Goal: Transaction & Acquisition: Purchase product/service

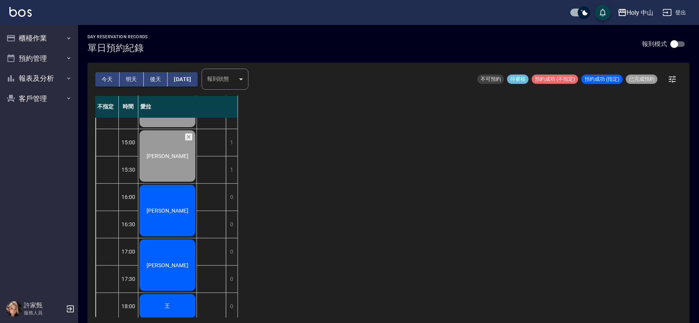
scroll to position [129, 0]
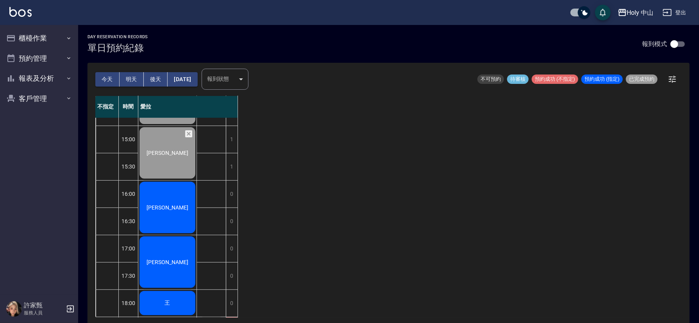
click at [160, 208] on span "[PERSON_NAME]" at bounding box center [167, 208] width 45 height 6
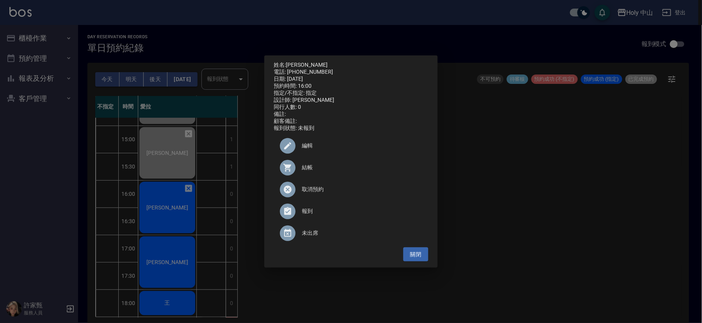
click at [307, 172] on span "結帳" at bounding box center [362, 168] width 120 height 8
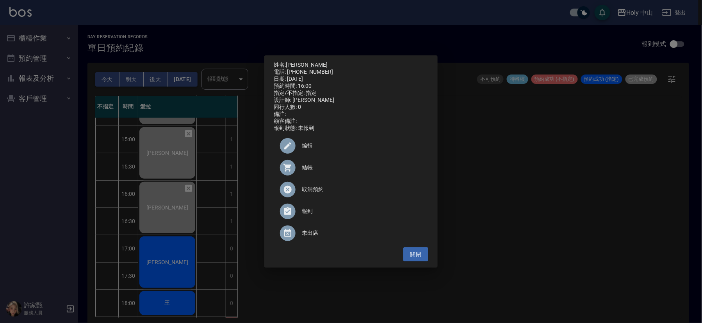
click at [517, 222] on div "姓名: 莊孟勳 電話: 0930790891 日期: 2025/09/13 預約時間: 16:00 指定/不指定: 指定 設計師: 愛拉 同行人數: 0 備註…" at bounding box center [351, 161] width 702 height 323
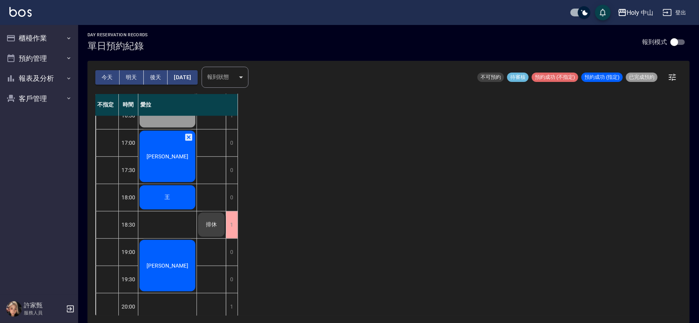
scroll to position [246, 0]
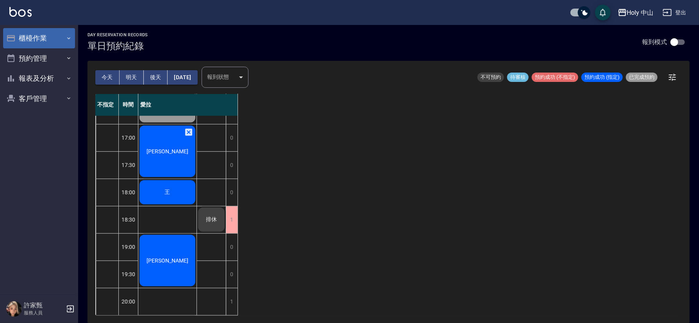
click at [60, 34] on button "櫃檯作業" at bounding box center [39, 38] width 72 height 20
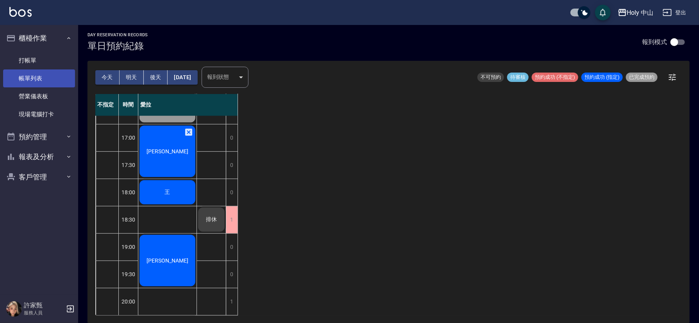
click at [59, 71] on link "帳單列表" at bounding box center [39, 79] width 72 height 18
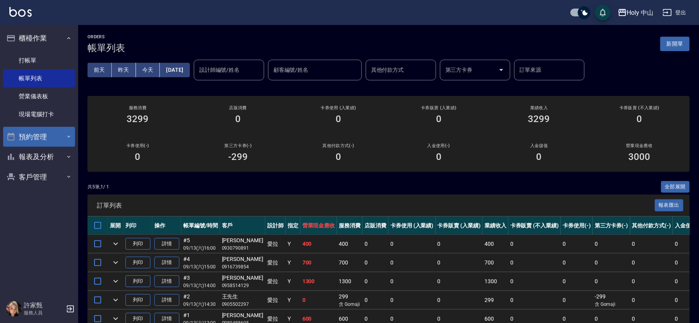
click at [45, 144] on button "預約管理" at bounding box center [39, 137] width 72 height 20
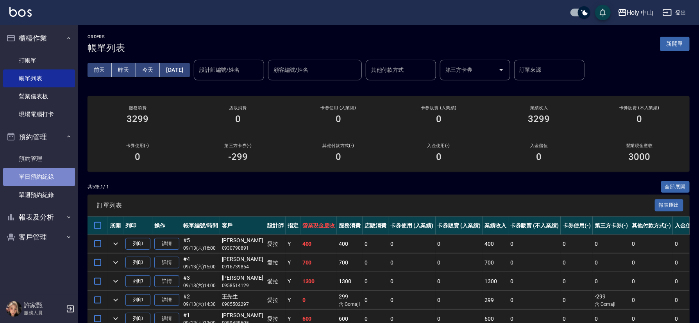
click at [43, 180] on link "單日預約紀錄" at bounding box center [39, 177] width 72 height 18
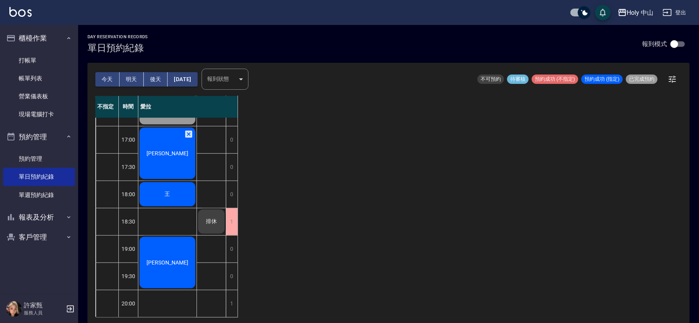
scroll to position [246, 0]
click at [178, 151] on div "陳家弘" at bounding box center [167, 154] width 58 height 54
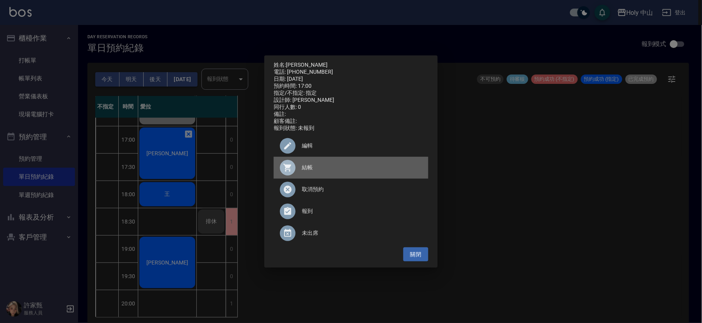
click at [295, 172] on div at bounding box center [288, 168] width 16 height 16
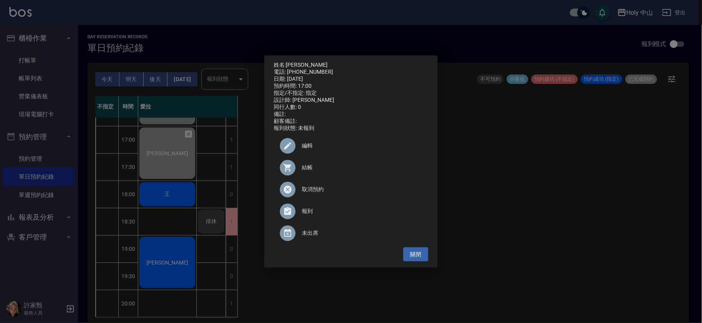
click at [570, 213] on div "姓名: 陳家弘 電話: 0917048889 日期: 2025/09/13 預約時間: 17:00 指定/不指定: 指定 設計師: 愛拉 同行人數: 0 備註…" at bounding box center [351, 161] width 702 height 323
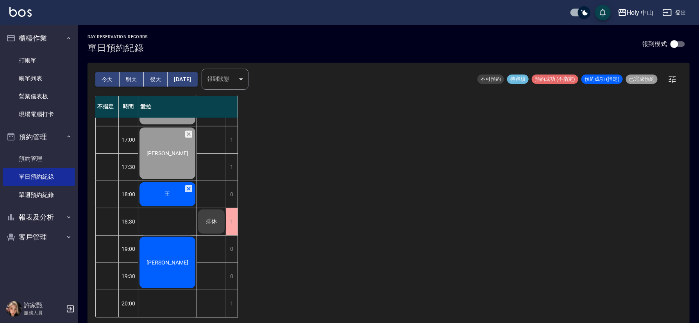
click at [152, 182] on div "王" at bounding box center [167, 194] width 58 height 27
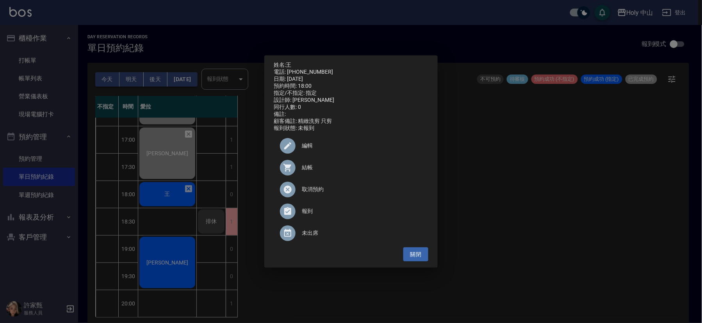
click at [303, 171] on span "結帳" at bounding box center [362, 168] width 120 height 8
click at [559, 246] on div "姓名: 王 電話: 0909606484 日期: 2025/09/13 預約時間: 18:00 指定/不指定: 指定 設計師: 愛拉 同行人數: 0 備註: …" at bounding box center [351, 161] width 702 height 323
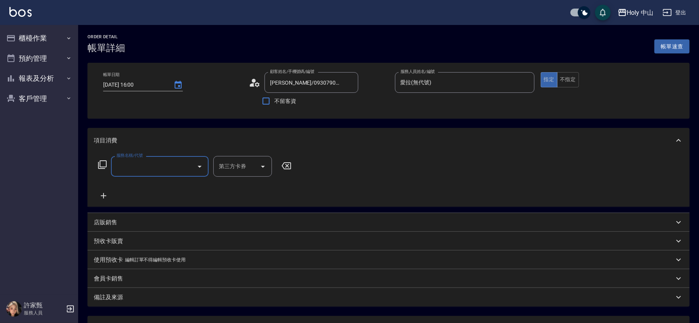
click at [139, 163] on input "服務名稱/代號" at bounding box center [153, 167] width 79 height 14
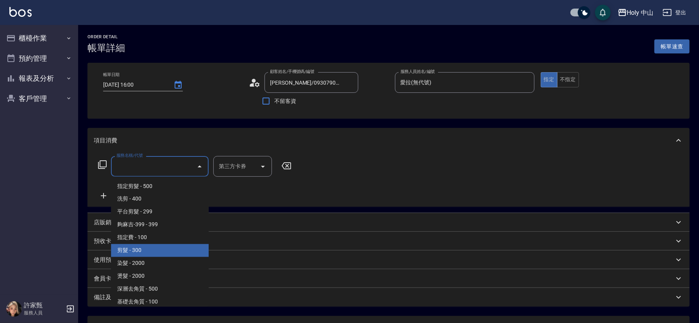
click at [134, 249] on span "剪髮 - 300" at bounding box center [160, 250] width 98 height 13
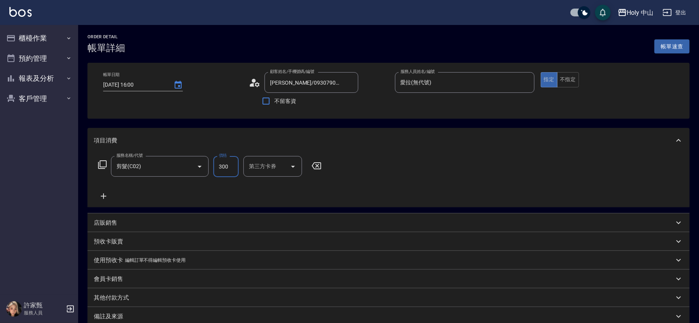
click at [227, 165] on input "300" at bounding box center [225, 166] width 25 height 21
click at [163, 171] on input "剪髮(C02)" at bounding box center [148, 167] width 69 height 14
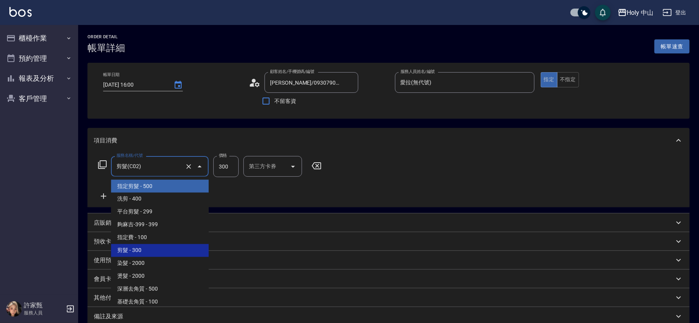
click at [157, 186] on span "指定剪髮 - 500" at bounding box center [160, 186] width 98 height 13
type input "指定剪髮(1)"
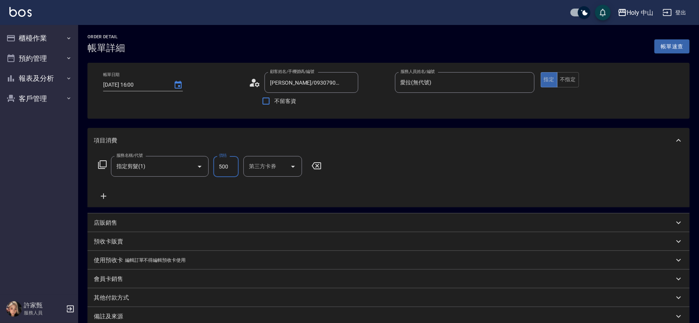
click at [225, 168] on input "500" at bounding box center [225, 166] width 25 height 21
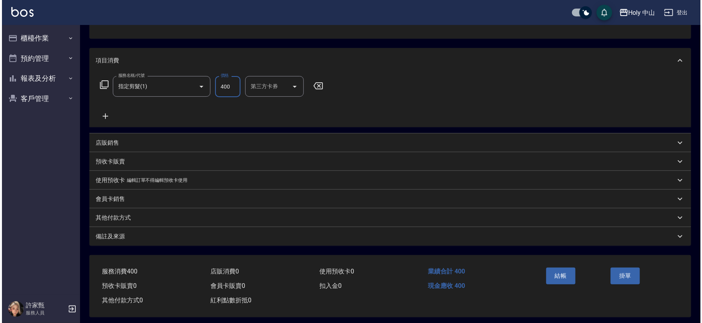
scroll to position [86, 0]
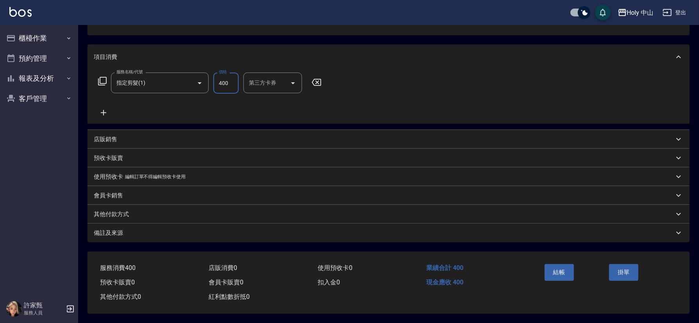
type input "400"
click at [513, 234] on div "備註及來源" at bounding box center [384, 233] width 580 height 8
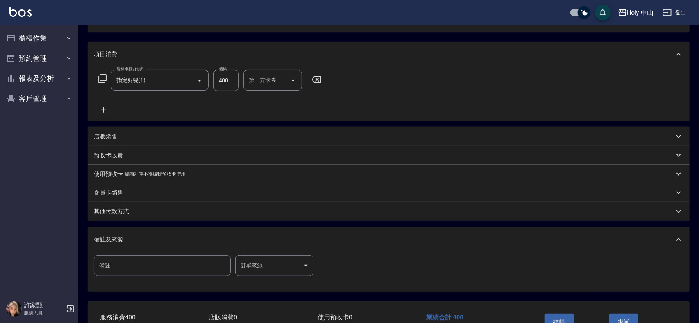
click at [249, 264] on body "Holy 中山 登出 櫃檯作業 打帳單 帳單列表 營業儀表板 現場電腦打卡 預約管理 預約管理 單日預約紀錄 單週預約紀錄 報表及分析 報表目錄 店家日報表 …" at bounding box center [349, 143] width 699 height 459
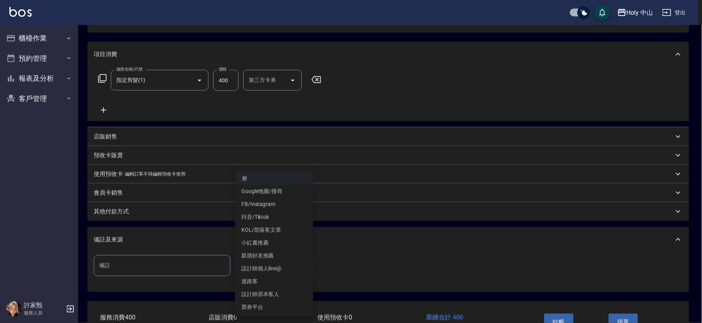
click at [266, 294] on li "設計師原本客人" at bounding box center [274, 294] width 78 height 13
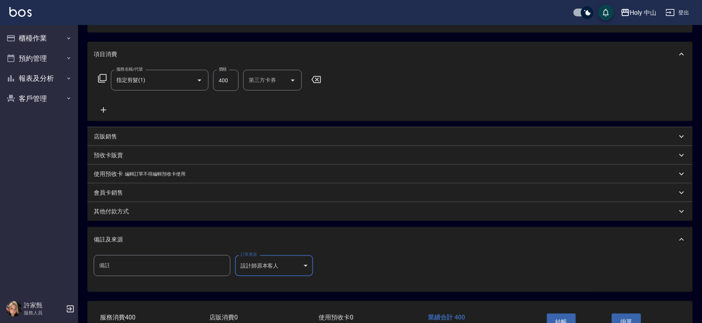
type input "設計師原本客人"
click at [560, 319] on button "結帳" at bounding box center [558, 322] width 29 height 16
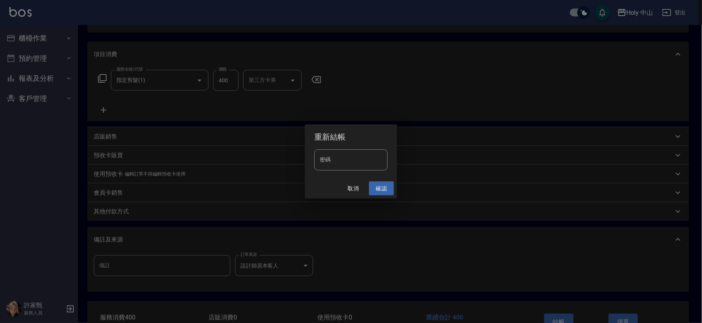
click at [378, 188] on button "確認" at bounding box center [381, 189] width 25 height 14
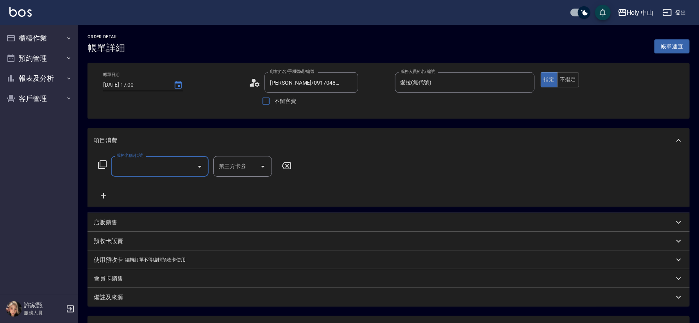
click at [180, 168] on input "服務名稱/代號" at bounding box center [153, 167] width 79 height 14
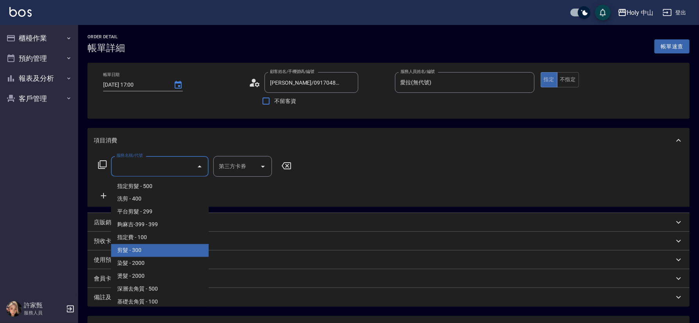
click at [145, 249] on span "剪髮 - 300" at bounding box center [160, 250] width 98 height 13
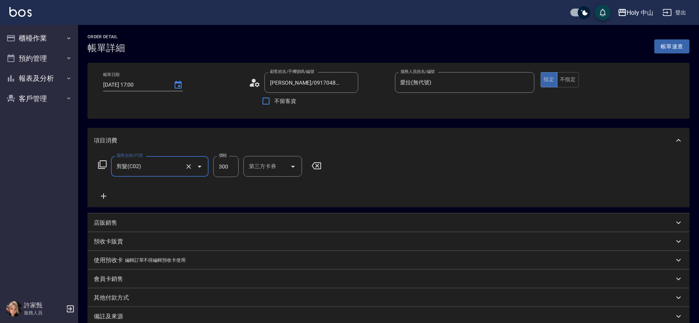
click at [173, 167] on input "剪髮(C02)" at bounding box center [148, 167] width 69 height 14
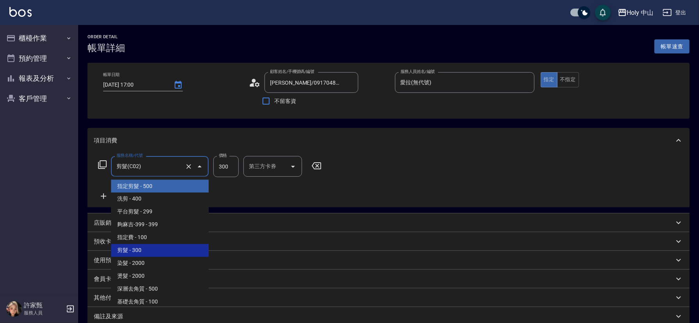
click at [138, 191] on span "指定剪髮 - 500" at bounding box center [160, 186] width 98 height 13
type input "指定剪髮(1)"
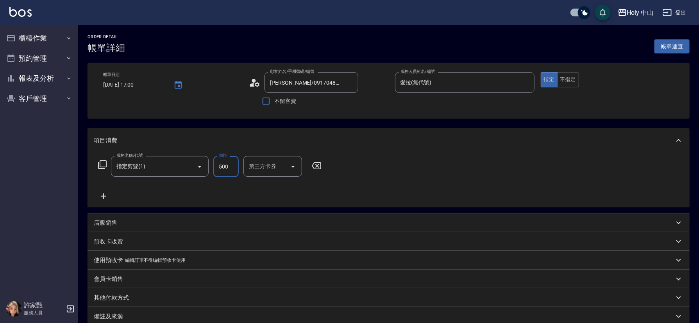
click at [234, 169] on input "500" at bounding box center [225, 166] width 25 height 21
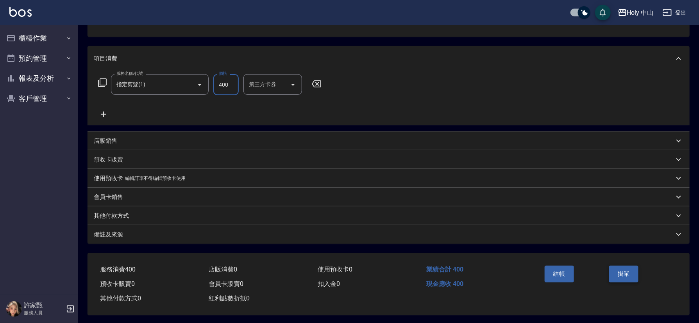
scroll to position [86, 0]
type input "400"
click at [506, 230] on div "備註及來源" at bounding box center [384, 233] width 580 height 8
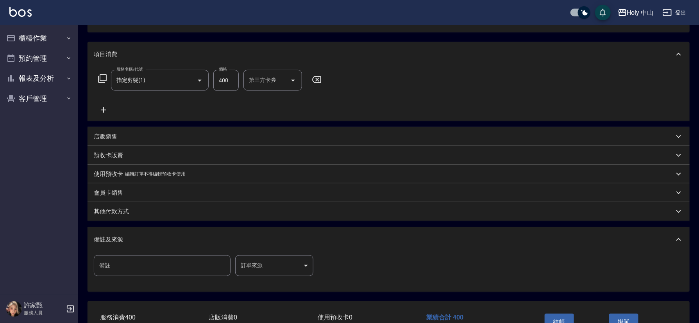
click at [256, 260] on body "Holy 中山 登出 櫃檯作業 打帳單 帳單列表 營業儀表板 現場電腦打卡 預約管理 預約管理 單日預約紀錄 單週預約紀錄 報表及分析 報表目錄 店家日報表 …" at bounding box center [349, 143] width 699 height 459
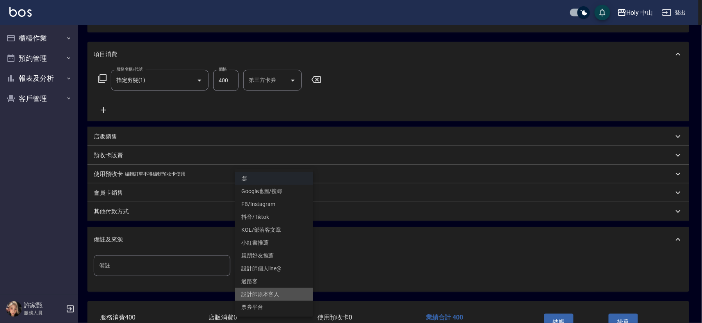
click at [266, 293] on li "設計師原本客人" at bounding box center [274, 294] width 78 height 13
type input "設計師原本客人"
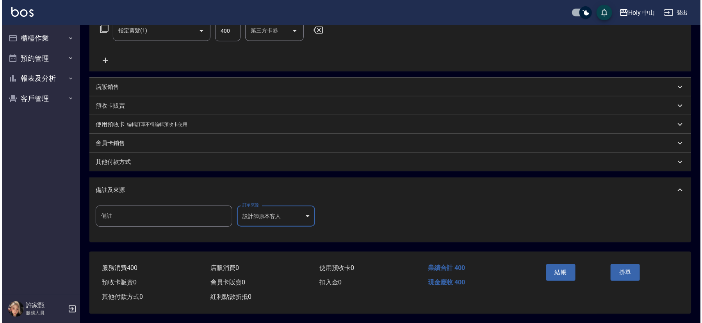
scroll to position [139, 0]
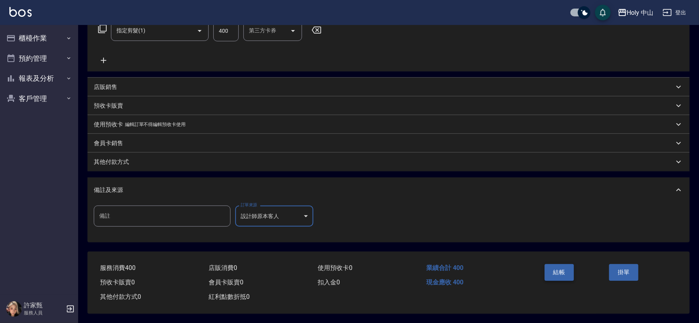
click at [563, 266] on button "結帳" at bounding box center [558, 272] width 29 height 16
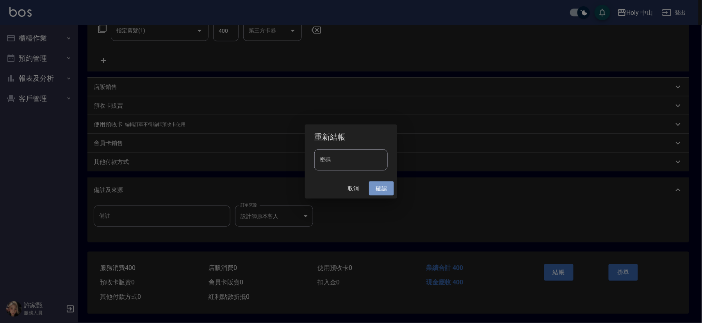
click at [379, 187] on button "確認" at bounding box center [381, 189] width 25 height 14
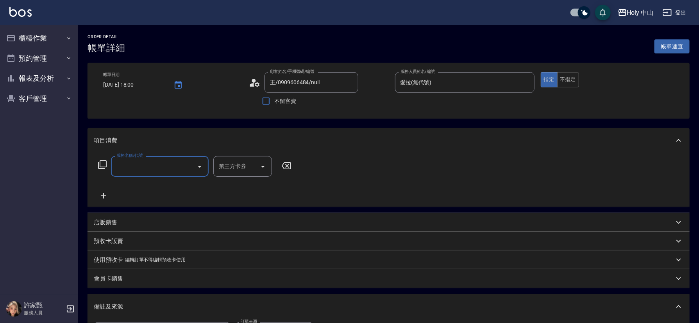
click at [132, 168] on input "服務名稱/代號" at bounding box center [153, 167] width 79 height 14
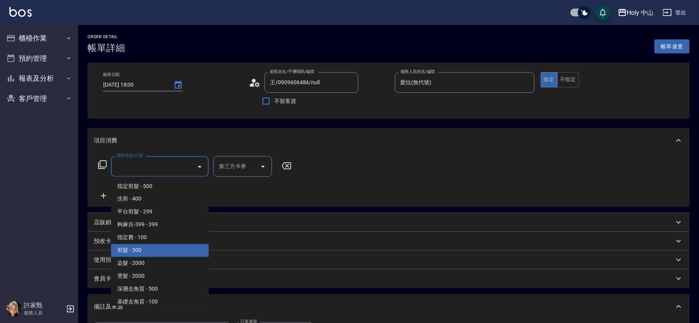
click at [137, 250] on span "剪髮 - 300" at bounding box center [160, 250] width 98 height 13
type input "剪髮(C02)"
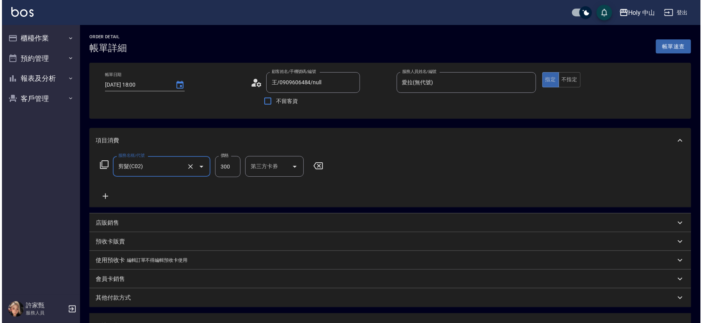
scroll to position [139, 0]
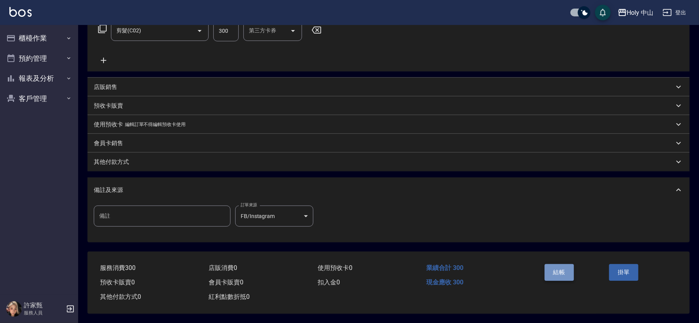
click at [561, 271] on button "結帳" at bounding box center [558, 272] width 29 height 16
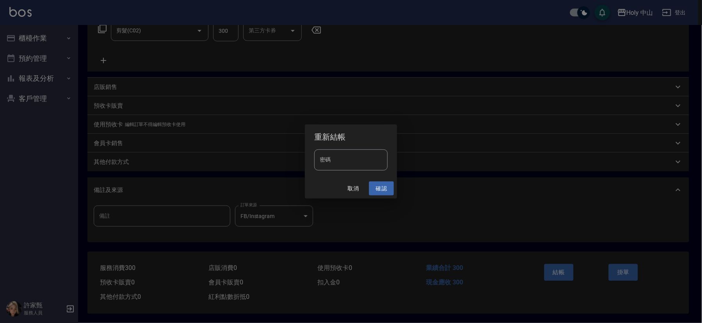
click at [384, 189] on button "確認" at bounding box center [381, 189] width 25 height 14
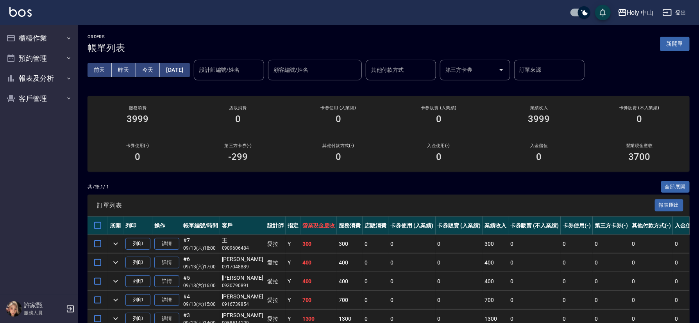
click at [369, 126] on div "卡券使用 (入業績) 0" at bounding box center [338, 115] width 100 height 38
